Goal: Transaction & Acquisition: Purchase product/service

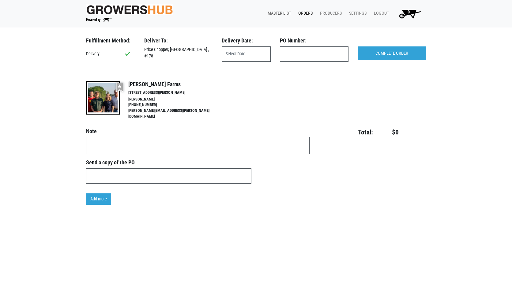
click at [278, 12] on link "Master List" at bounding box center [278, 14] width 31 height 12
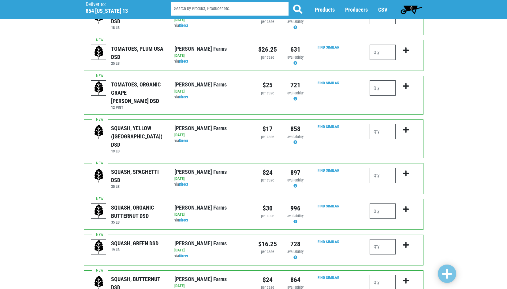
scroll to position [275, 0]
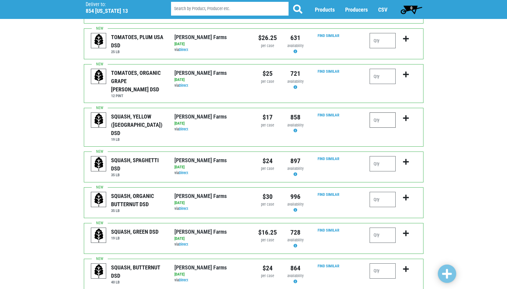
click at [378, 113] on input "number" at bounding box center [383, 120] width 26 height 15
type input "1"
click at [378, 228] on input "number" at bounding box center [383, 235] width 26 height 15
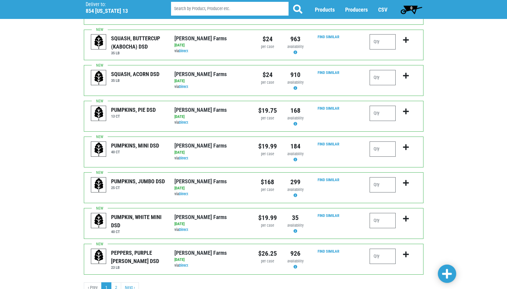
scroll to position [541, 0]
type input "6"
click at [369, 249] on div at bounding box center [393, 259] width 56 height 21
click at [386, 249] on input "number" at bounding box center [383, 256] width 26 height 15
type input "1"
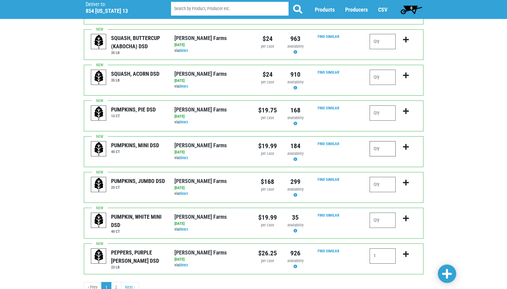
click at [378, 141] on input "number" at bounding box center [383, 148] width 26 height 15
type input "1"
click at [447, 276] on span at bounding box center [447, 274] width 10 height 11
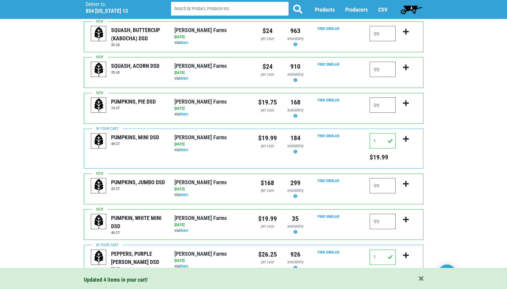
scroll to position [577, 0]
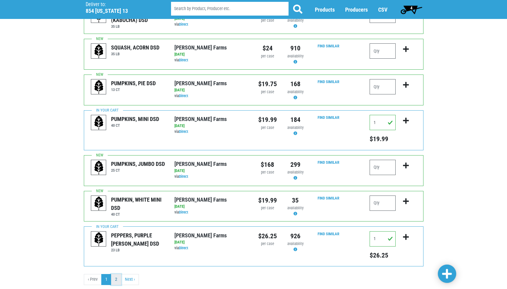
click at [114, 274] on link "2" at bounding box center [116, 279] width 10 height 11
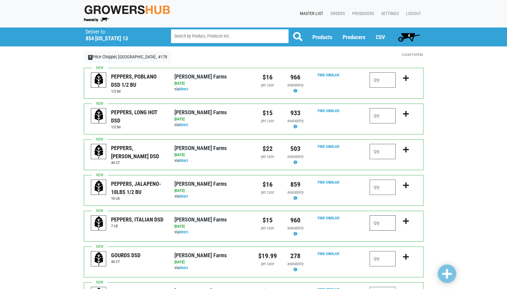
click at [380, 223] on input "number" at bounding box center [383, 223] width 26 height 15
type input "1"
click at [382, 152] on input "number" at bounding box center [383, 151] width 26 height 15
click at [379, 185] on input "number" at bounding box center [383, 187] width 26 height 15
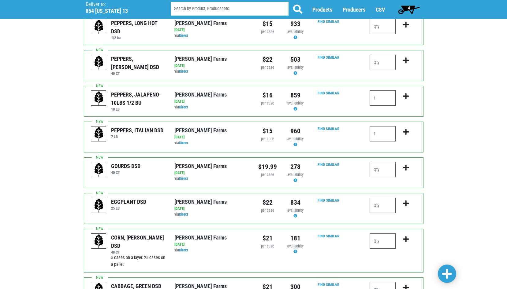
scroll to position [92, 0]
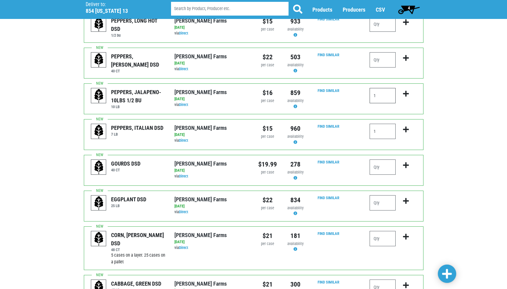
type input "1"
click at [383, 205] on input "number" at bounding box center [383, 203] width 26 height 15
type input "0"
type input "1"
click at [392, 240] on input "number" at bounding box center [383, 238] width 26 height 15
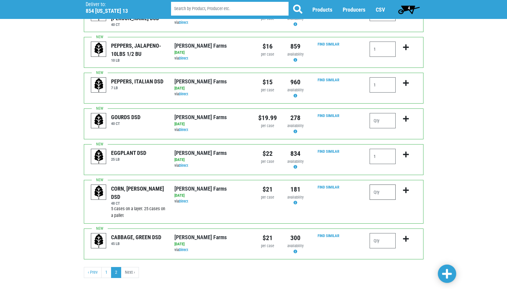
scroll to position [147, 0]
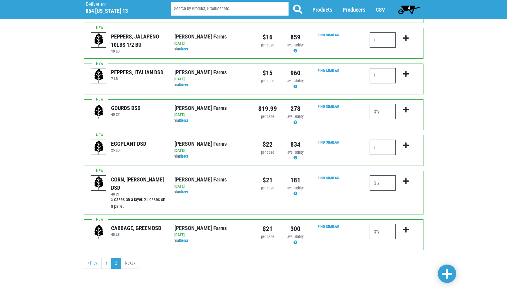
click at [451, 273] on span at bounding box center [447, 274] width 10 height 11
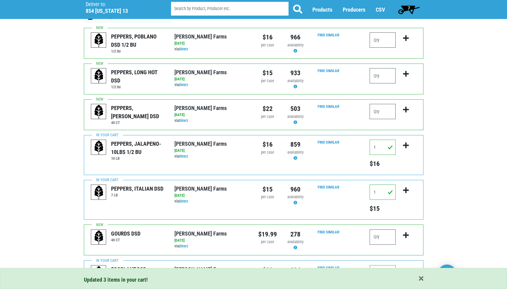
scroll to position [0, 0]
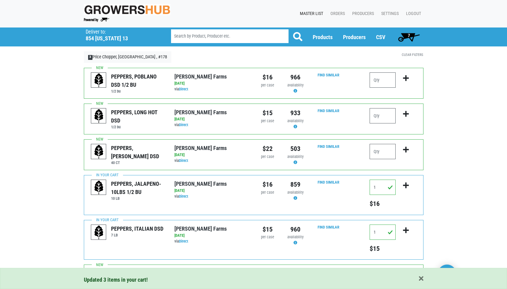
click at [412, 32] on span "7" at bounding box center [408, 37] width 27 height 12
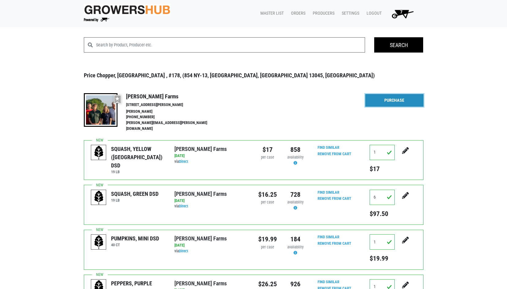
click at [390, 102] on link "Purchase" at bounding box center [394, 100] width 58 height 13
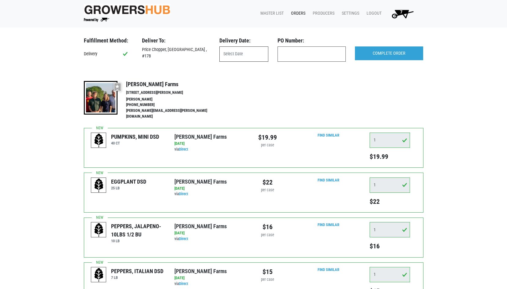
click at [246, 55] on input "text" at bounding box center [243, 54] width 49 height 15
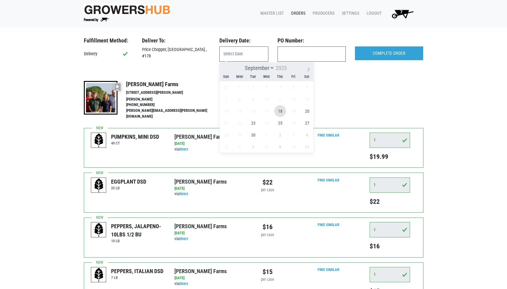
click at [281, 112] on span "18" at bounding box center [280, 111] width 12 height 12
type input "[DATE]"
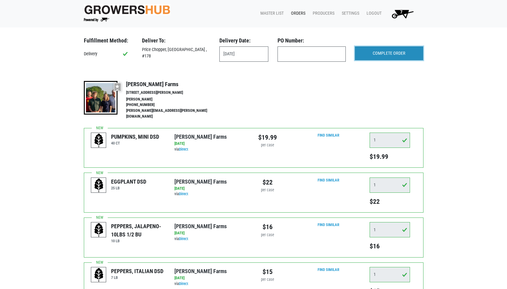
click at [378, 55] on input "COMPLETE ORDER" at bounding box center [389, 54] width 68 height 14
